Goal: Transaction & Acquisition: Register for event/course

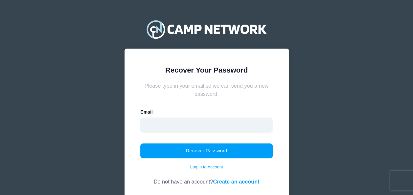
click at [210, 130] on input "email" at bounding box center [206, 125] width 132 height 15
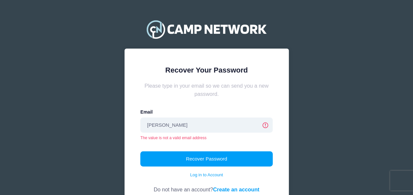
type input "sarajane_d@yahoo.com"
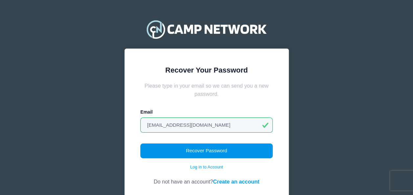
click at [209, 153] on button "Recover Password" at bounding box center [206, 151] width 132 height 15
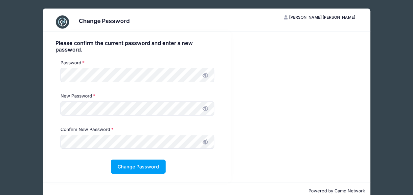
click at [208, 77] on icon at bounding box center [205, 75] width 5 height 5
click at [59, 71] on div "Password" at bounding box center [137, 72] width 160 height 26
click at [44, 69] on div "Please confirm the current password and enter a new password. Password New Pass…" at bounding box center [138, 107] width 191 height 151
click at [204, 143] on icon at bounding box center [205, 142] width 5 height 5
click at [143, 170] on button "Change Password" at bounding box center [138, 167] width 55 height 14
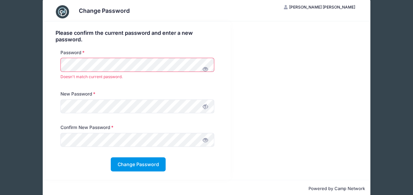
scroll to position [21, 0]
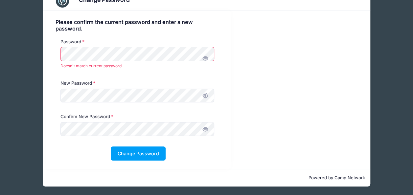
click at [45, 53] on div "Please confirm the current password and enter a new password. Password Doesn't …" at bounding box center [138, 90] width 191 height 159
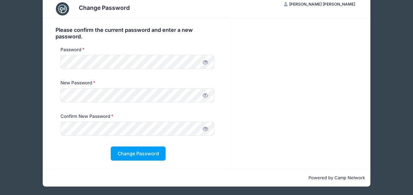
scroll to position [13, 0]
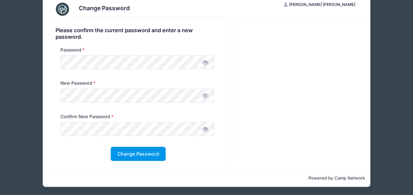
click at [134, 159] on button "Change Password" at bounding box center [138, 154] width 55 height 14
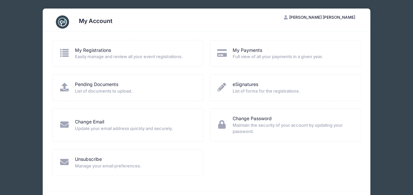
click at [77, 54] on span "Easily manage and review all your event registrations." at bounding box center [135, 57] width 120 height 7
click at [84, 49] on link "My Registrations" at bounding box center [93, 50] width 36 height 7
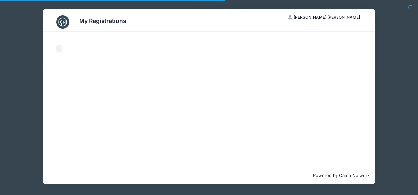
select select "50"
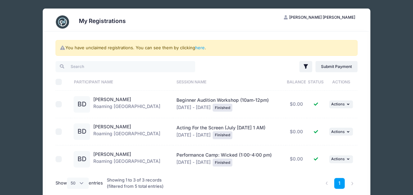
drag, startPoint x: 413, startPoint y: 51, endPoint x: 418, endPoint y: 87, distance: 37.2
click at [413, 87] on html "Processing Request Please wait... Processing Request Please wait... Processing …" at bounding box center [206, 97] width 413 height 195
copy div "Filter Filter Options Show: Current Registrations Past Registratations Pending …"
click at [389, 111] on div "My Registrations SD Sara Deakyne Davies My Account Logout You have unclaimed re…" at bounding box center [206, 114] width 393 height 229
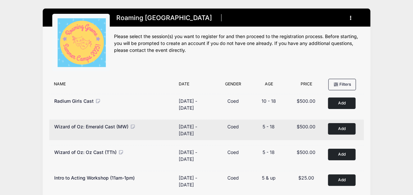
click at [340, 129] on button "Add to Cart" at bounding box center [342, 128] width 28 height 11
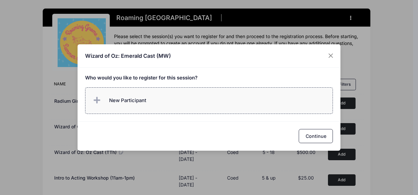
click at [132, 97] on span "New Participant" at bounding box center [127, 100] width 37 height 7
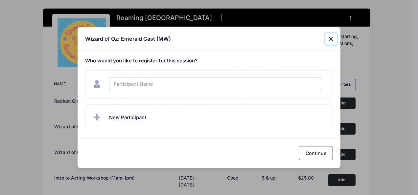
click at [331, 38] on div "Wizard of Oz: Emerald Cast (MW) Who would you like to register for this session?" at bounding box center [209, 97] width 418 height 195
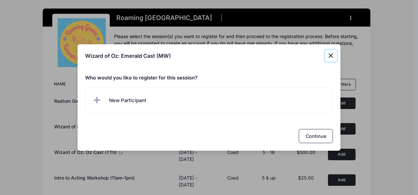
click at [328, 58] on button "Close" at bounding box center [331, 56] width 12 height 12
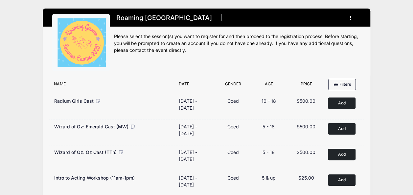
click at [351, 18] on icon "button" at bounding box center [352, 18] width 5 height 0
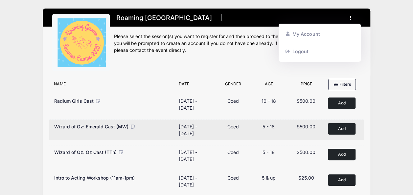
click at [339, 130] on button "Add to Cart" at bounding box center [342, 128] width 28 height 11
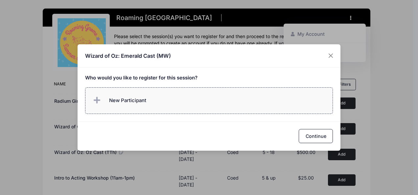
click at [126, 99] on span "New Participant" at bounding box center [127, 100] width 37 height 7
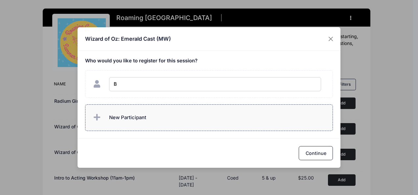
type input "Bailey Davies"
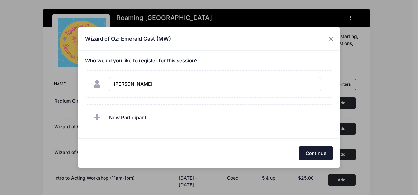
checkbox input "true"
click at [308, 149] on button "Continue" at bounding box center [316, 153] width 34 height 14
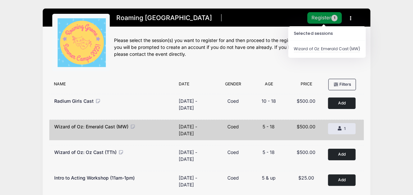
click at [317, 16] on button "Register 1" at bounding box center [324, 17] width 35 height 11
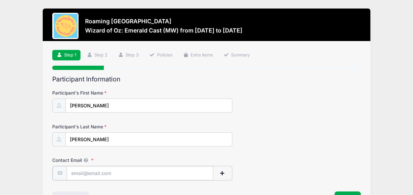
click at [80, 174] on input "Contact Email" at bounding box center [140, 173] width 147 height 14
click at [76, 173] on input "Contact Email" at bounding box center [140, 173] width 147 height 14
type input "[PERSON_NAME]"
click at [95, 172] on input "sarajane" at bounding box center [140, 173] width 147 height 14
type input "[EMAIL_ADDRESS][DOMAIN_NAME]"
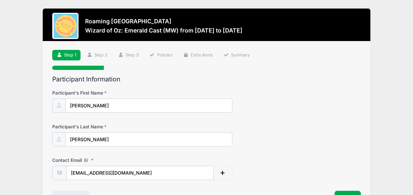
click at [305, 172] on div "Contact Email sarajane_d@yahoo.com" at bounding box center [206, 168] width 309 height 23
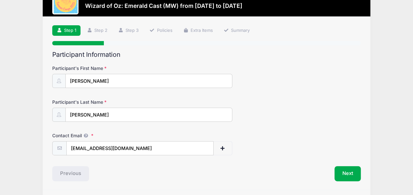
scroll to position [44, 0]
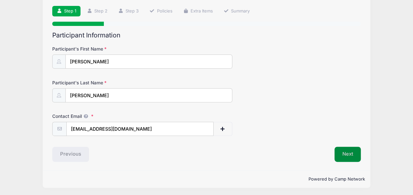
click at [343, 151] on button "Next" at bounding box center [347, 154] width 27 height 15
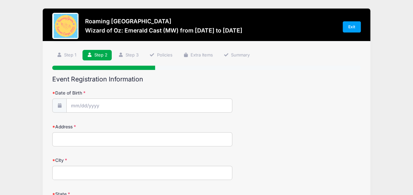
scroll to position [24, 0]
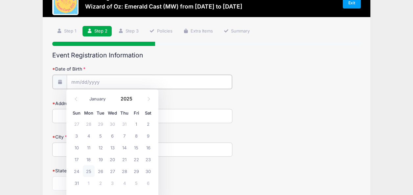
click at [190, 79] on input "Date of Birth" at bounding box center [149, 82] width 165 height 14
click at [137, 80] on input "Date of Birth" at bounding box center [149, 82] width 165 height 14
click at [136, 102] on span at bounding box center [136, 101] width 5 height 5
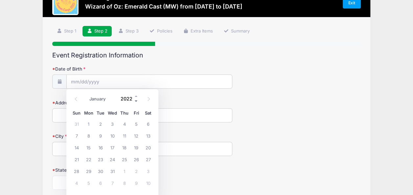
click at [136, 102] on span at bounding box center [136, 101] width 5 height 5
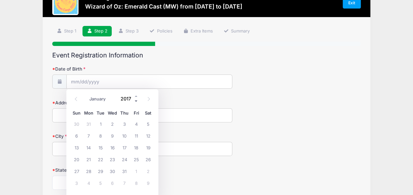
click at [136, 102] on span at bounding box center [136, 101] width 5 height 5
type input "2016"
click at [150, 102] on span at bounding box center [148, 99] width 11 height 11
select select "9"
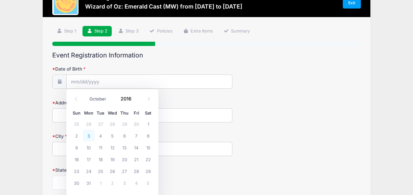
click at [87, 135] on span "3" at bounding box center [89, 136] width 12 height 12
type input "[DATE]"
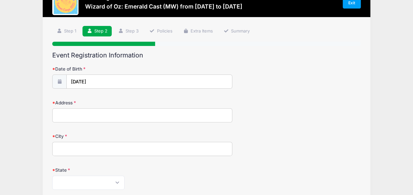
click at [81, 117] on input "Address" at bounding box center [142, 115] width 180 height 14
type input "[STREET_ADDRESS]"
type input "[GEOGRAPHIC_DATA]"
select select "CO"
type input "80238"
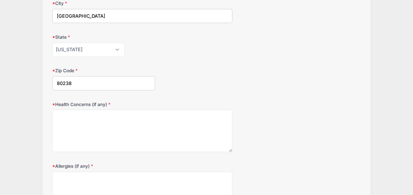
scroll to position [158, 0]
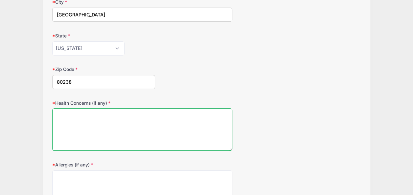
click at [193, 127] on textarea "Health Concerns (if any)" at bounding box center [142, 129] width 180 height 42
type textarea "none"
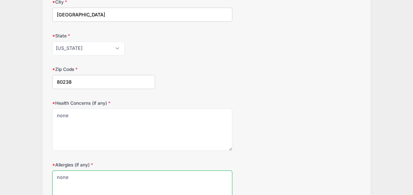
type textarea "none"
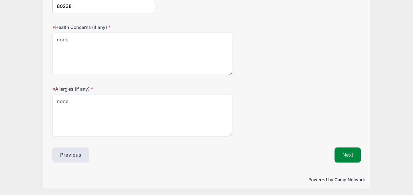
click at [344, 158] on button "Next" at bounding box center [347, 155] width 27 height 15
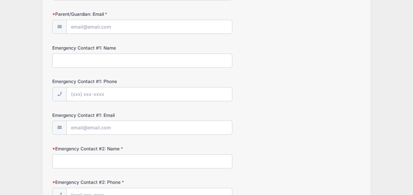
scroll to position [0, 0]
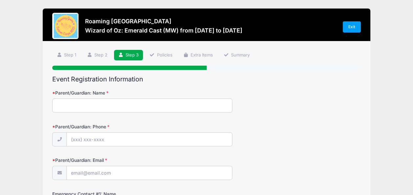
click at [107, 104] on input "Parent/Guardian: Name" at bounding box center [142, 106] width 180 height 14
type input "[PERSON_NAME] [PERSON_NAME]"
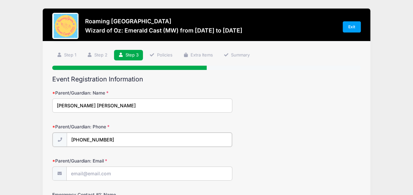
type input "[PHONE_NUMBER]"
click at [107, 173] on input "Parent/Guardian: Email" at bounding box center [149, 173] width 165 height 14
type input "[EMAIL_ADDRESS][DOMAIN_NAME]"
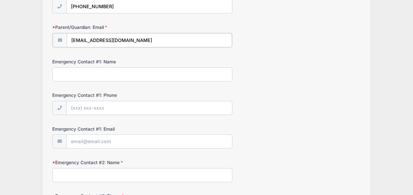
scroll to position [132, 0]
click at [179, 75] on input "Emergency Contact #1: Name" at bounding box center [142, 75] width 180 height 14
type input "[PERSON_NAME]"
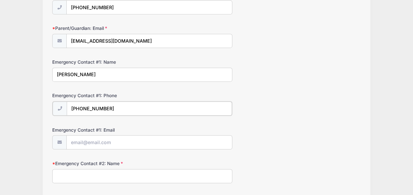
type input "[PHONE_NUMBER]"
type input "[EMAIL_ADDRESS][DOMAIN_NAME]"
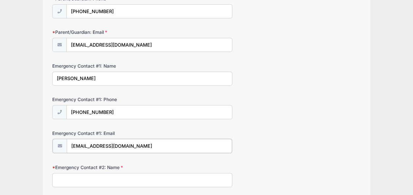
scroll to position [127, 0]
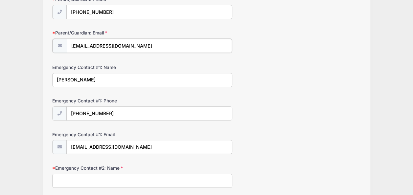
drag, startPoint x: 142, startPoint y: 46, endPoint x: 56, endPoint y: 46, distance: 86.1
click at [56, 46] on div "[EMAIL_ADDRESS][DOMAIN_NAME]" at bounding box center [142, 45] width 180 height 15
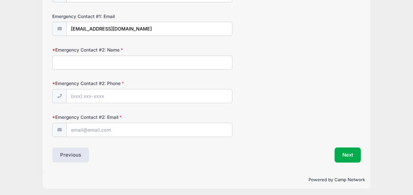
scroll to position [245, 0]
click at [113, 61] on input "Emergency Contact #2: Name" at bounding box center [142, 63] width 180 height 14
type input "[PERSON_NAME]"
paste input "[EMAIL_ADDRESS][DOMAIN_NAME]"
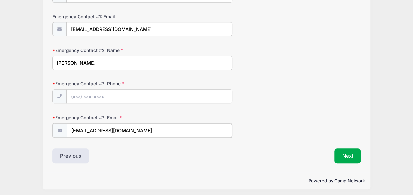
type input "[EMAIL_ADDRESS][DOMAIN_NAME]"
click at [105, 93] on input "Emergency Contact #2: Phone" at bounding box center [149, 97] width 165 height 14
click at [105, 93] on input "[PHONE_NUMBER]" at bounding box center [149, 97] width 165 height 14
type input "[PHONE_NUMBER]"
click at [348, 152] on button "Next" at bounding box center [347, 155] width 27 height 15
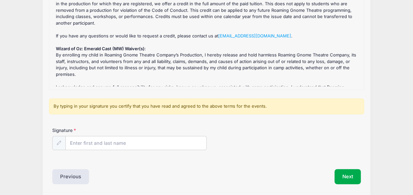
scroll to position [23, 0]
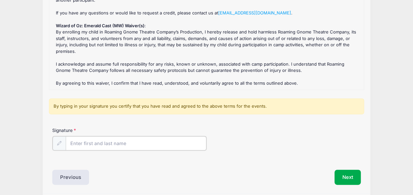
click at [145, 143] on input "Signature" at bounding box center [136, 143] width 141 height 14
type input "[PERSON_NAME] [PERSON_NAME]"
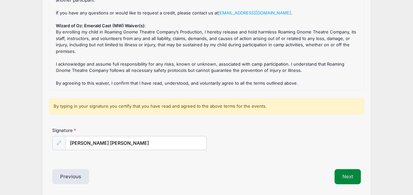
click at [340, 176] on button "Next" at bounding box center [347, 176] width 27 height 15
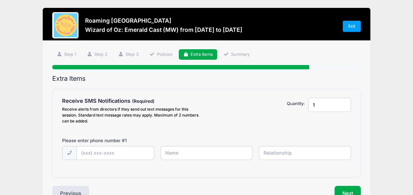
scroll to position [0, 0]
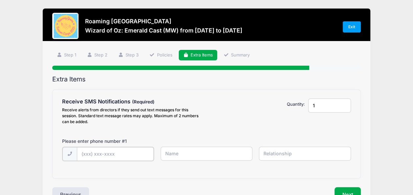
click at [0, 0] on input "text" at bounding box center [0, 0] width 0 height 0
type input "[PHONE_NUMBER]"
type input "Sara"
type input "Parent"
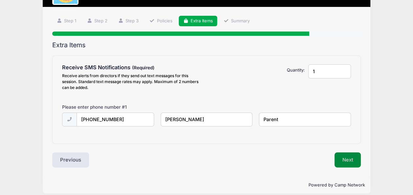
scroll to position [35, 0]
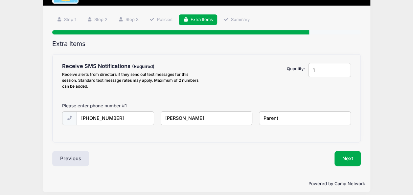
click at [320, 68] on input "1" at bounding box center [329, 70] width 43 height 14
type input "2"
click at [344, 68] on input "2" at bounding box center [329, 70] width 43 height 14
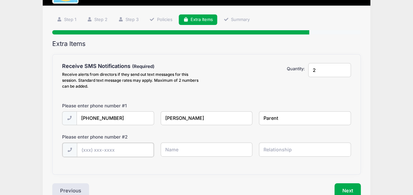
click at [0, 0] on input "text" at bounding box center [0, 0] width 0 height 0
type input "[PHONE_NUMBER]"
click at [0, 0] on input "text" at bounding box center [0, 0] width 0 height 0
type input "Kurt"
type input "Parent"
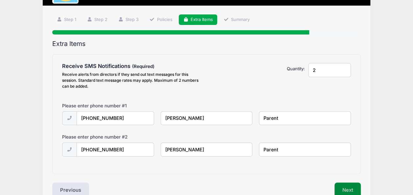
scroll to position [37, 0]
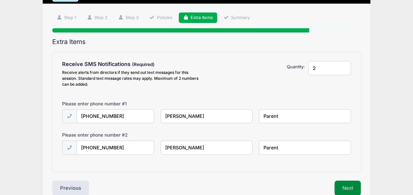
click at [354, 186] on button "Next" at bounding box center [347, 188] width 27 height 15
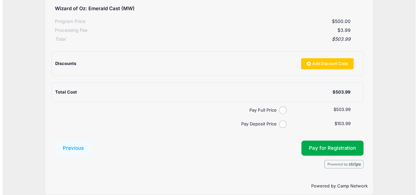
scroll to position [141, 0]
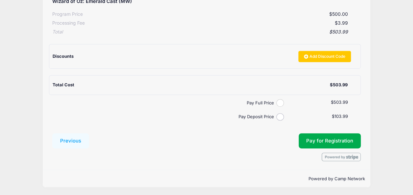
click at [278, 101] on input "Pay Full Price" at bounding box center [280, 103] width 8 height 8
radio input "true"
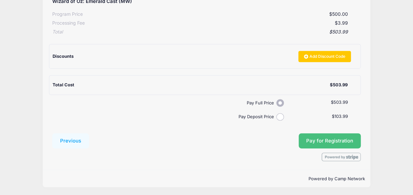
click at [318, 134] on button "Pay for Registration" at bounding box center [330, 140] width 62 height 15
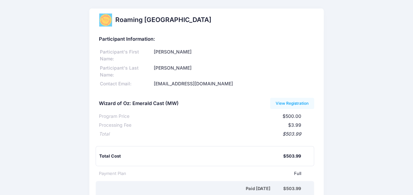
click at [198, 111] on div "Program Price $500.00" at bounding box center [206, 115] width 215 height 9
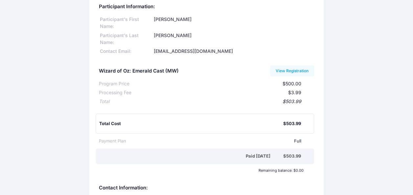
scroll to position [17, 0]
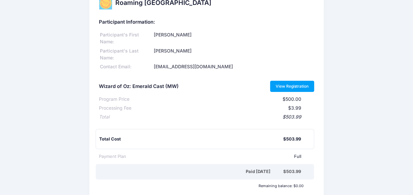
click at [305, 83] on link "View Registration" at bounding box center [292, 86] width 44 height 11
